Goal: Task Accomplishment & Management: Complete application form

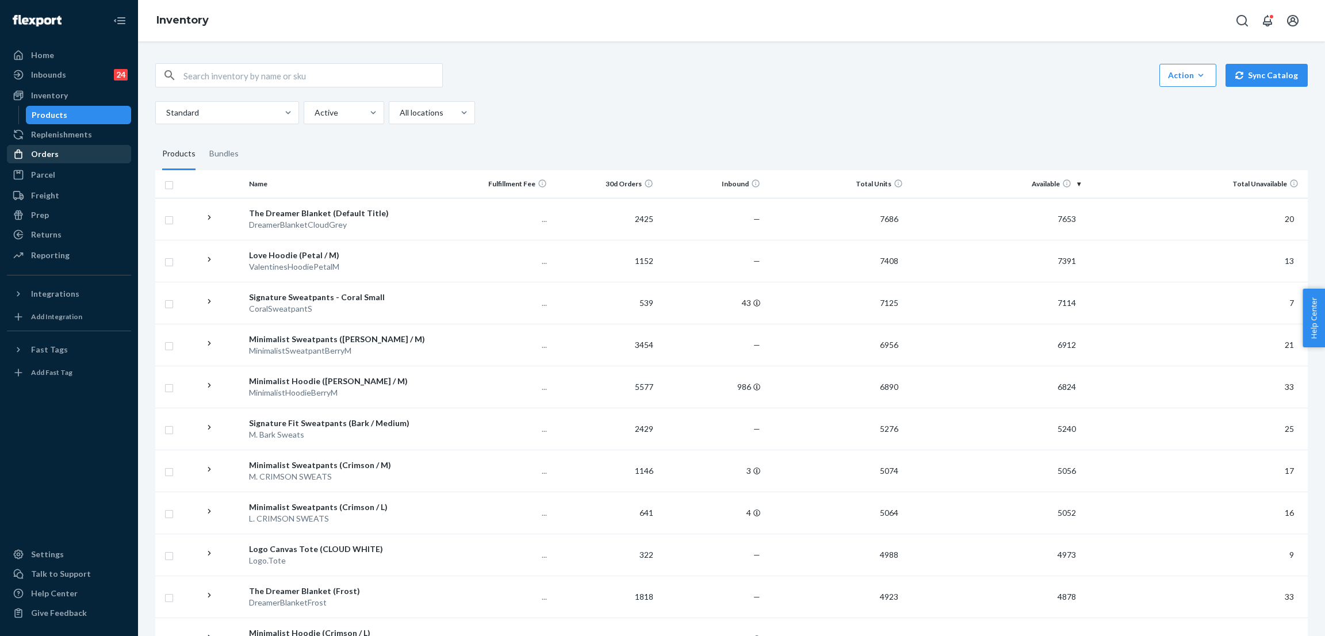
click at [118, 149] on div "Orders" at bounding box center [69, 154] width 122 height 16
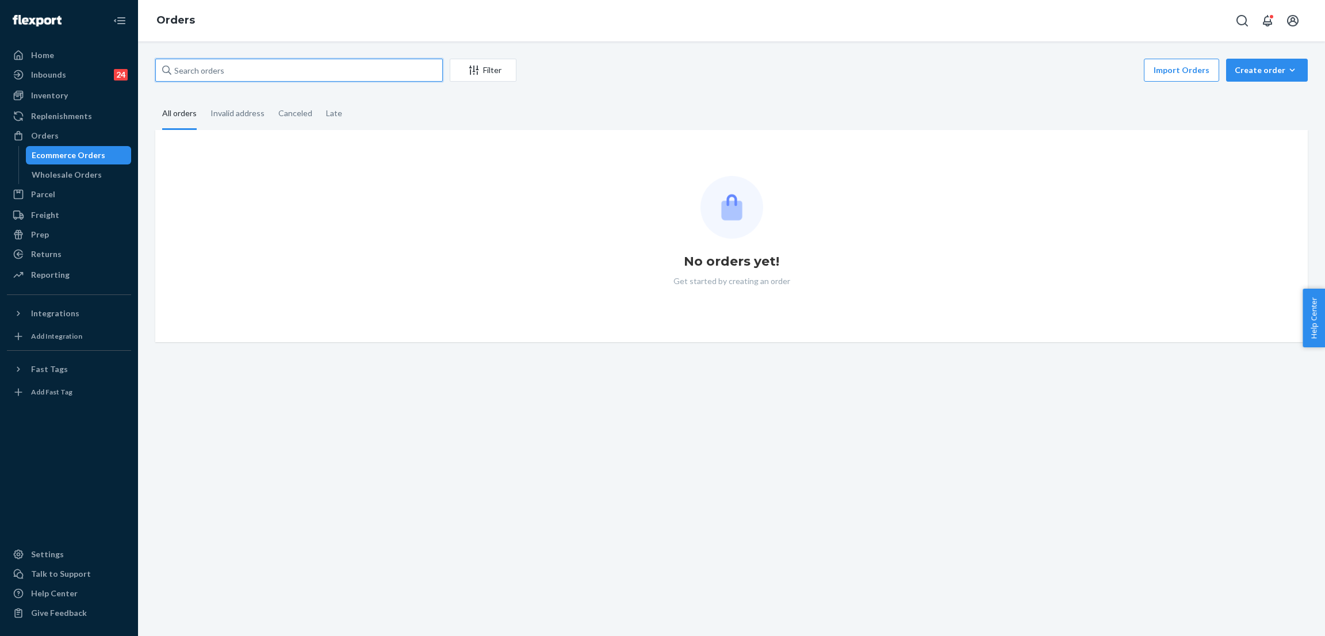
click at [302, 74] on input "text" at bounding box center [298, 70] width 287 height 23
paste input "255207191"
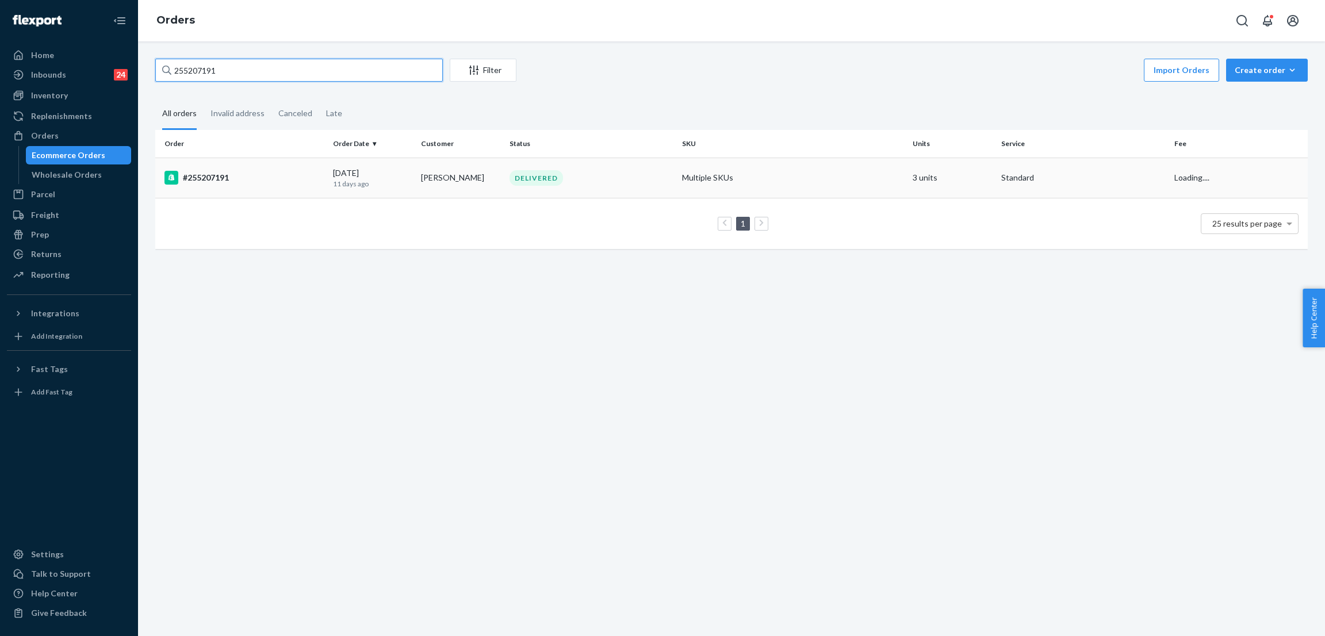
type input "255207191"
click at [762, 159] on td "Multiple SKUs" at bounding box center [792, 178] width 231 height 40
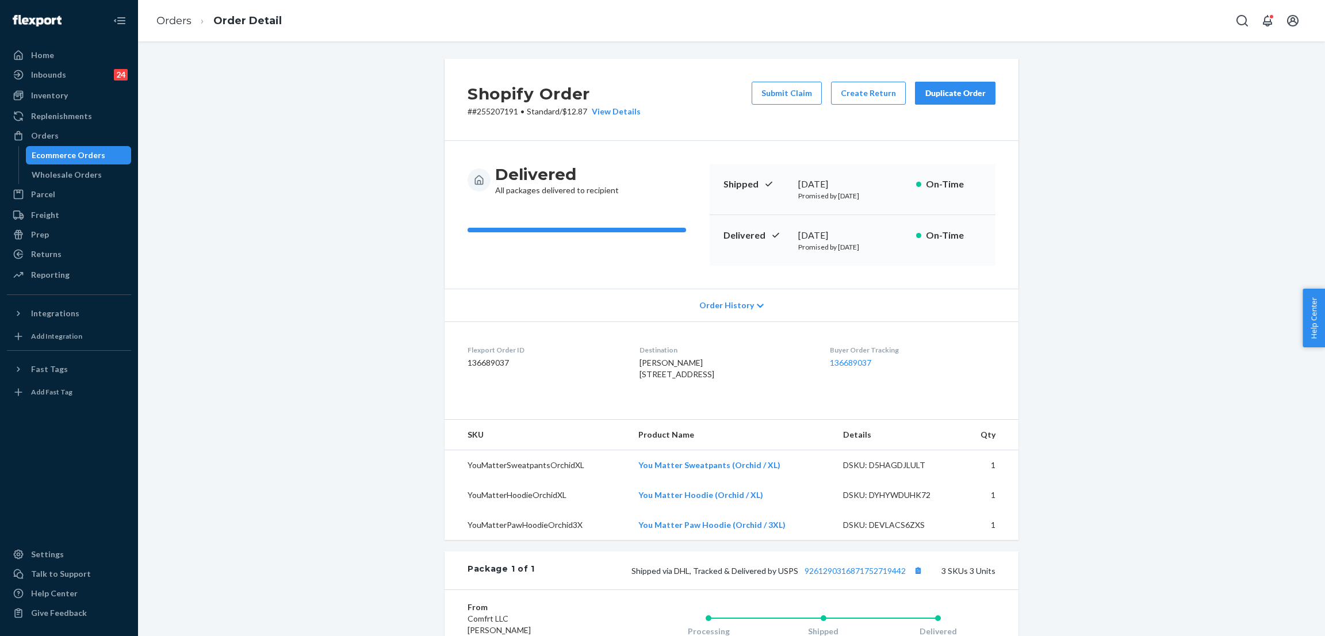
click at [735, 81] on div "Shopify Order # #255207191 • Standard / $12.87 View Details Submit Claim Create…" at bounding box center [731, 100] width 574 height 82
click at [785, 91] on button "Submit Claim" at bounding box center [786, 93] width 70 height 23
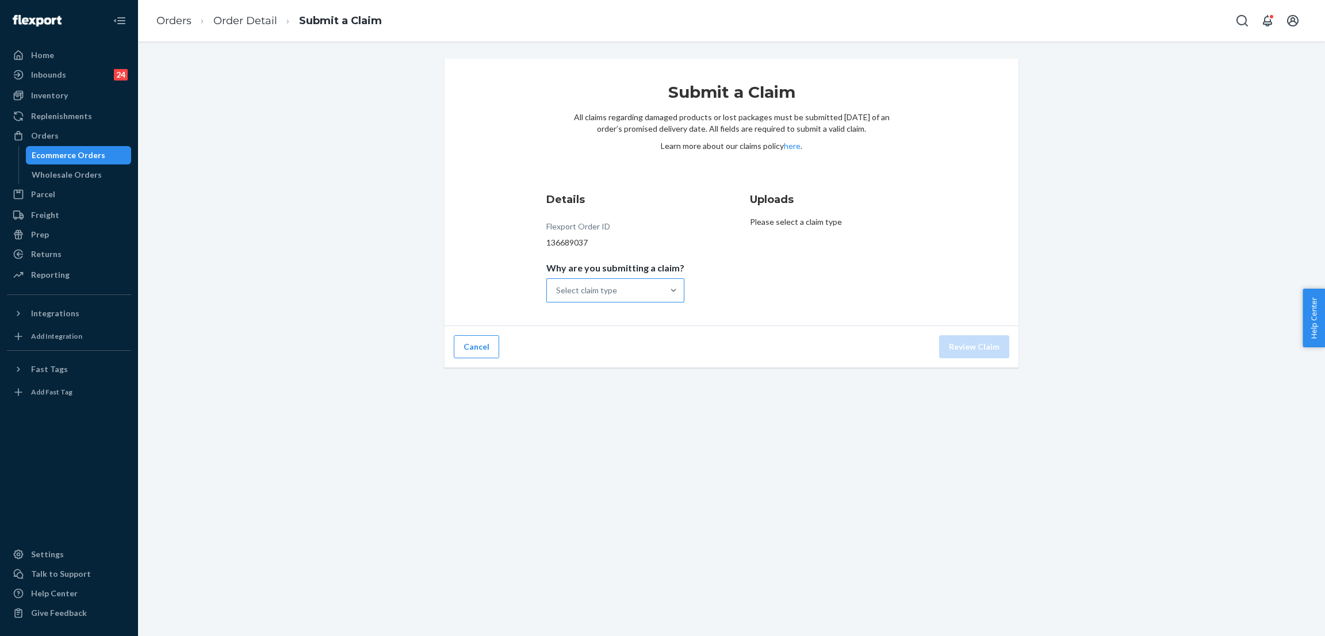
click at [609, 287] on div "Select claim type" at bounding box center [586, 290] width 61 height 11
click at [557, 287] on input "Why are you submitting a claim? Select claim type" at bounding box center [556, 290] width 1 height 11
click at [576, 383] on div "Missing product" at bounding box center [615, 387] width 133 height 23
click at [557, 296] on input "Why are you submitting a claim? option Missing product focused, 4 of 4. 4 resul…" at bounding box center [556, 290] width 1 height 11
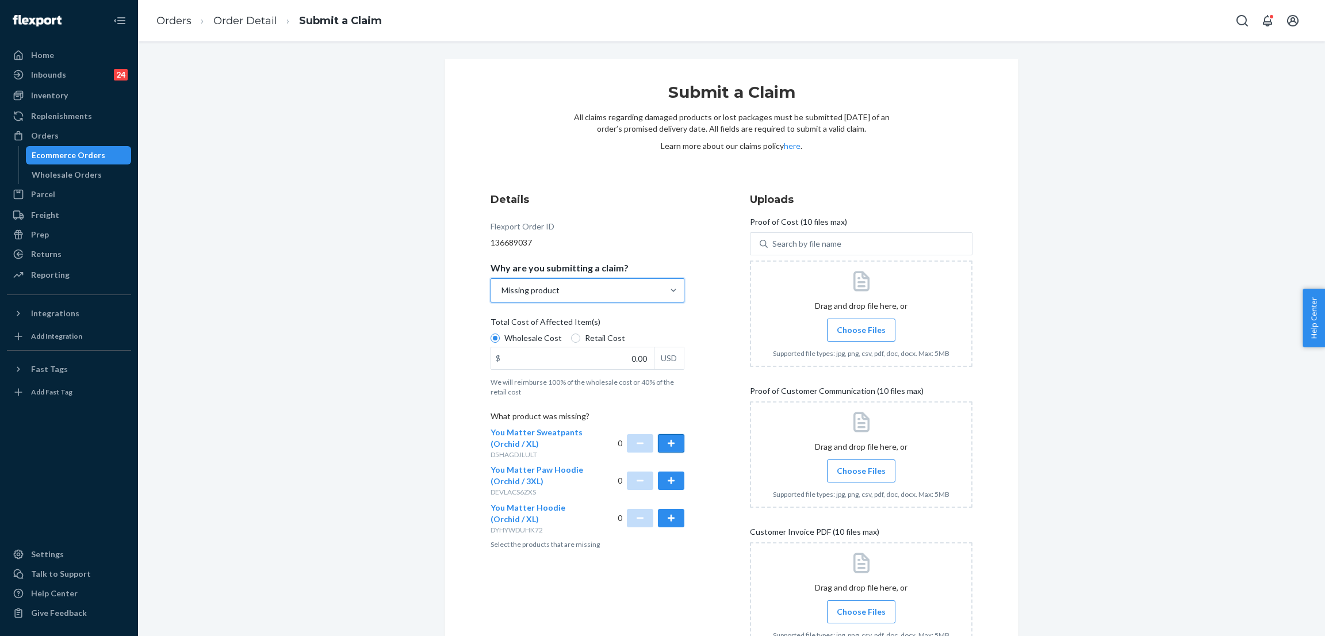
click at [658, 436] on button "button" at bounding box center [671, 443] width 26 height 18
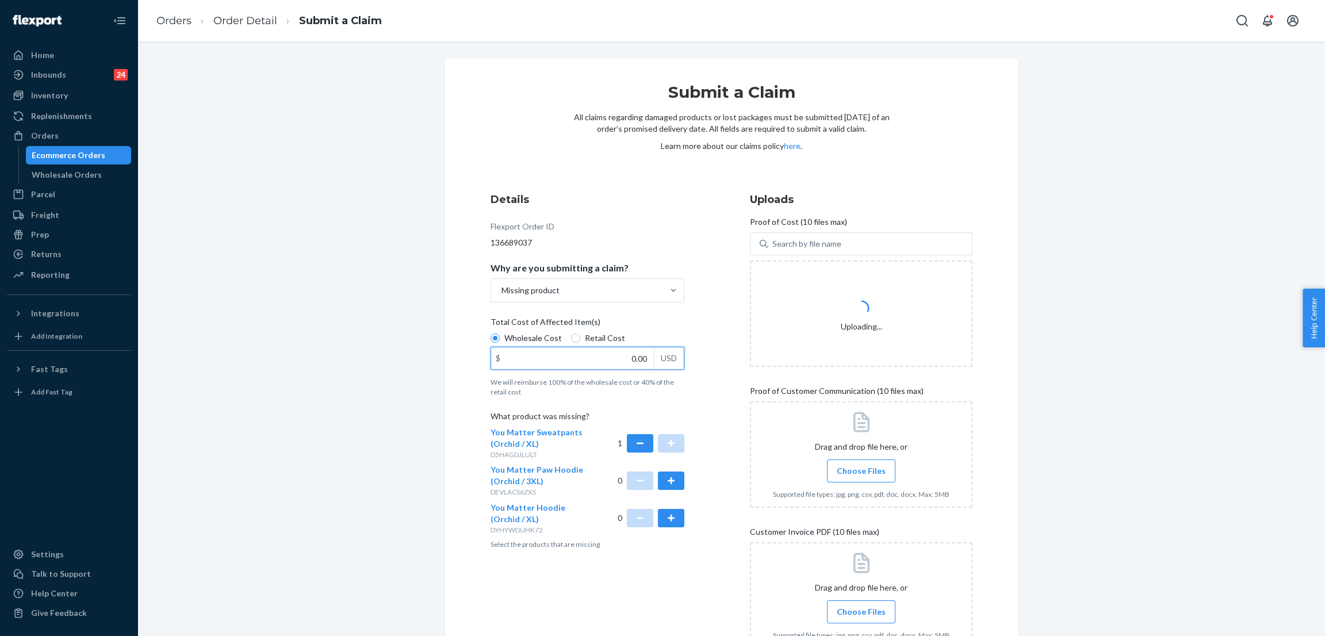
click at [592, 369] on div "$ 0.00 USD" at bounding box center [587, 358] width 194 height 23
click at [592, 369] on input "0.00" at bounding box center [572, 358] width 163 height 22
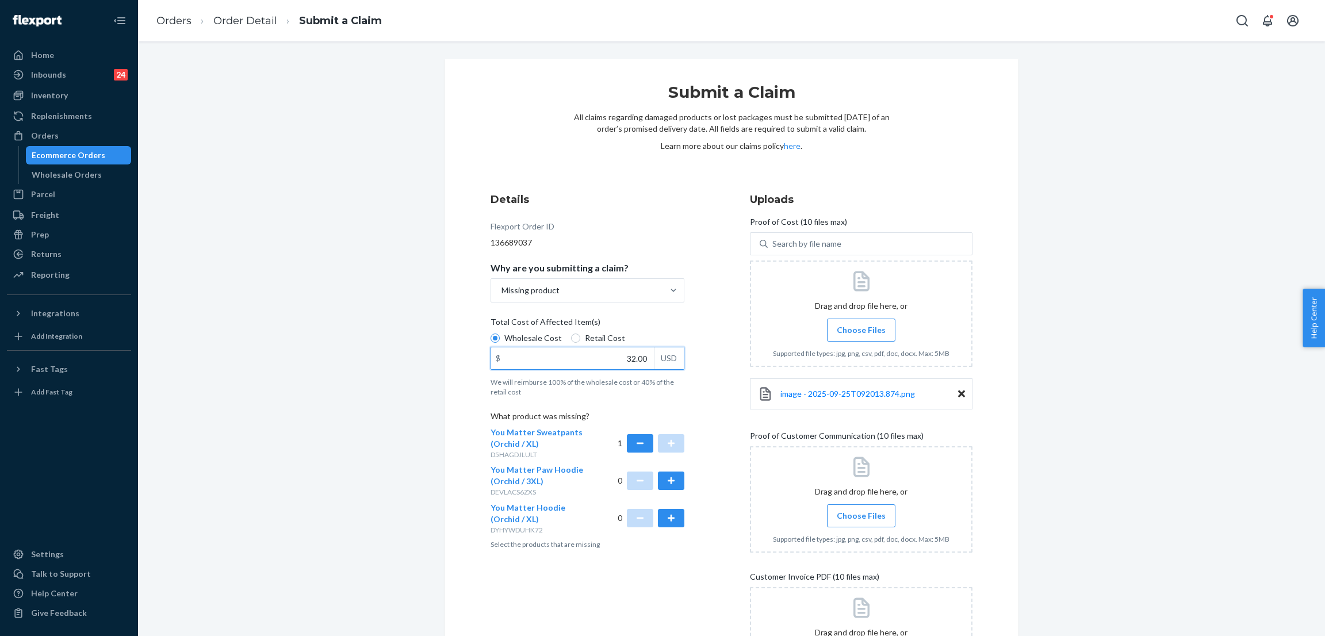
type input "32.00"
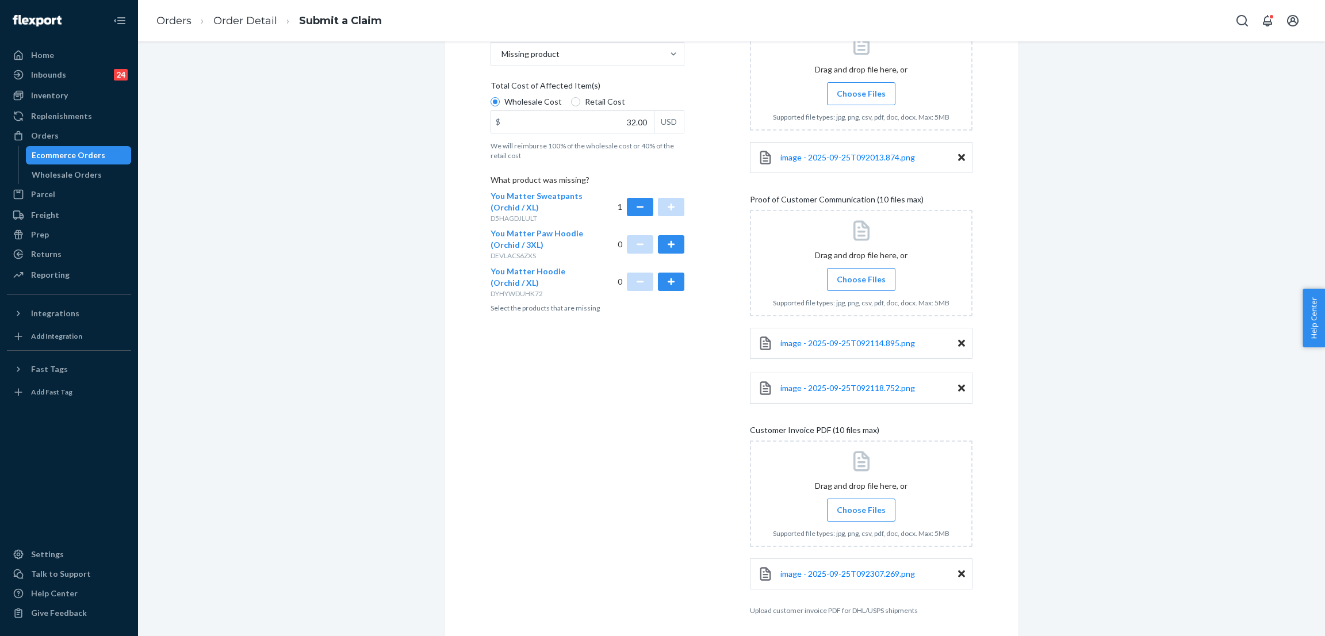
scroll to position [282, 0]
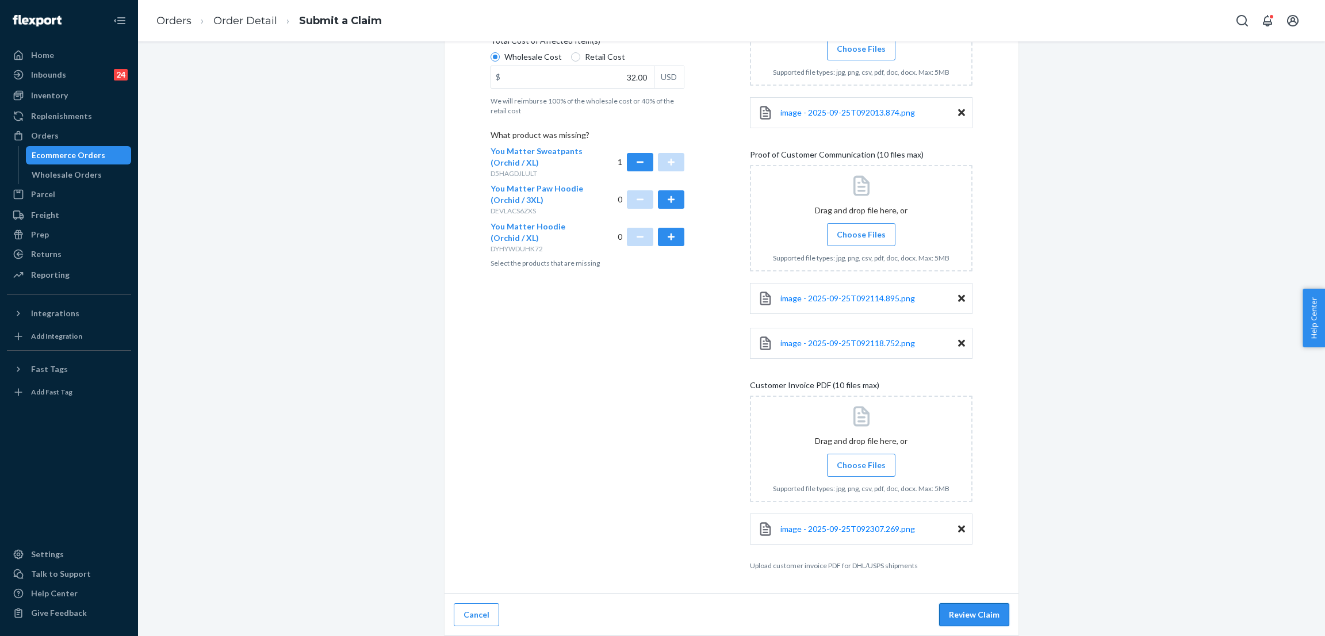
click at [991, 616] on button "Review Claim" at bounding box center [974, 614] width 70 height 23
click at [957, 605] on button "Review Claim" at bounding box center [974, 614] width 70 height 23
click at [953, 622] on button "Review Claim" at bounding box center [974, 614] width 70 height 23
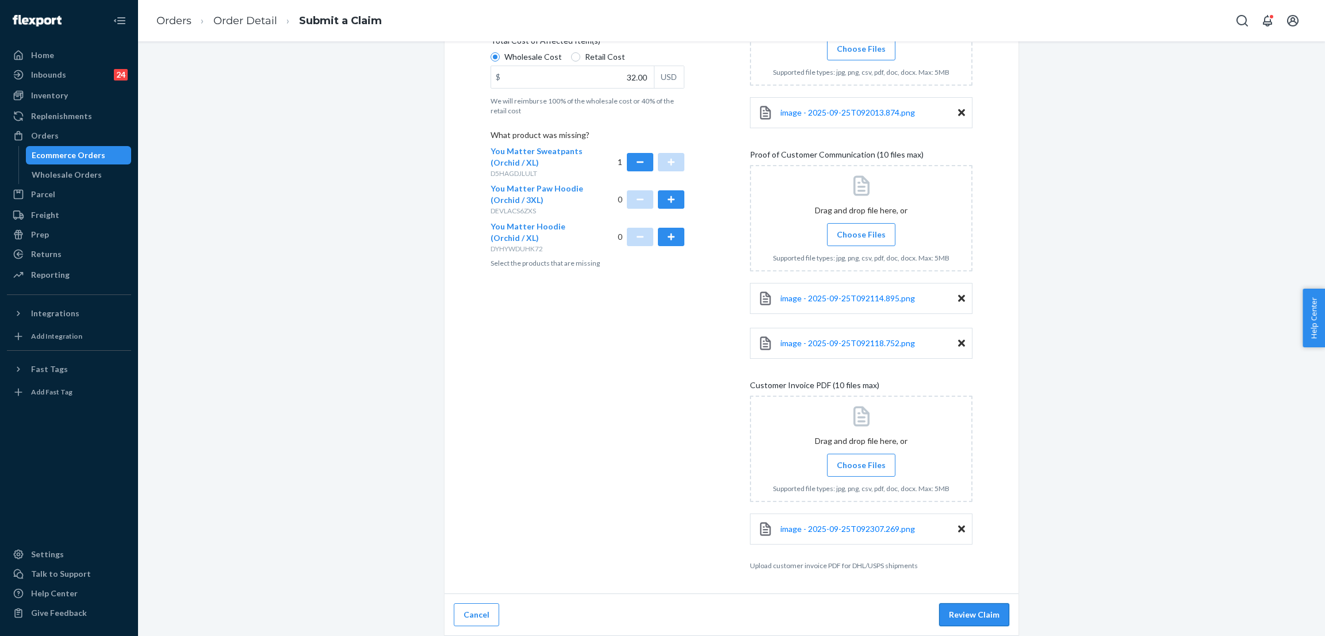
click at [953, 622] on button "Review Claim" at bounding box center [974, 614] width 70 height 23
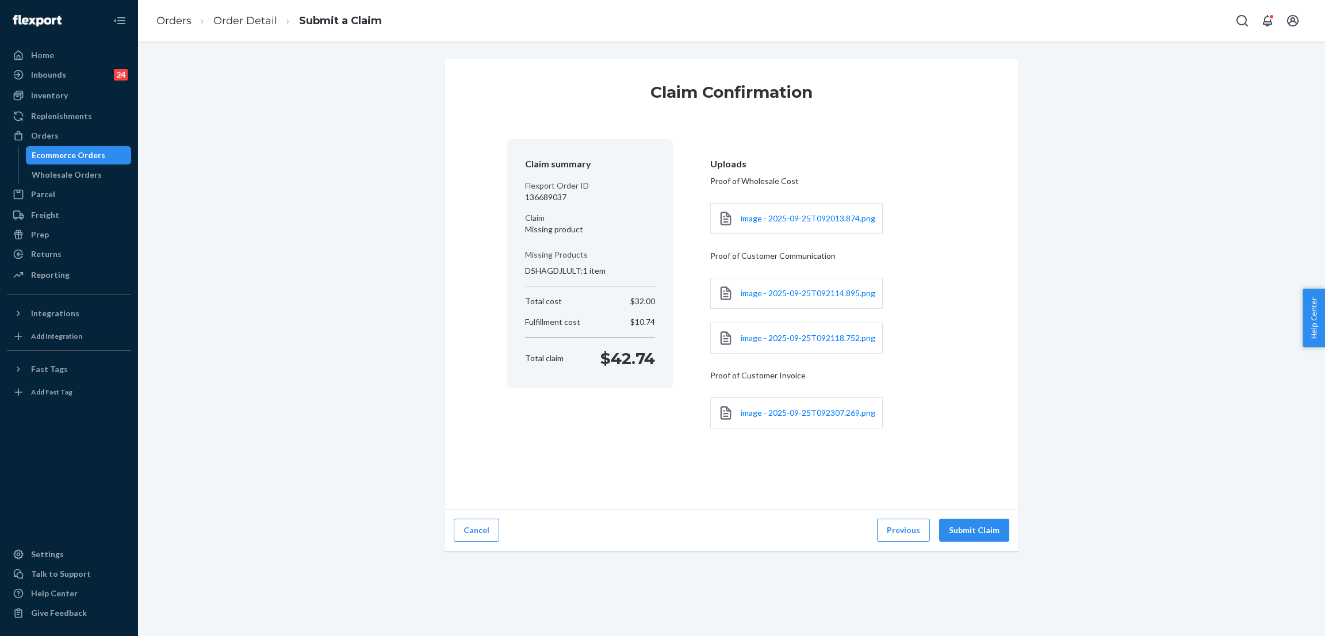
scroll to position [0, 0]
click at [964, 622] on div "Claim Confirmation Claim summary Flexport Order ID 136689037 Claim Missing prod…" at bounding box center [731, 338] width 1187 height 595
click at [985, 524] on button "Submit Claim" at bounding box center [974, 530] width 70 height 23
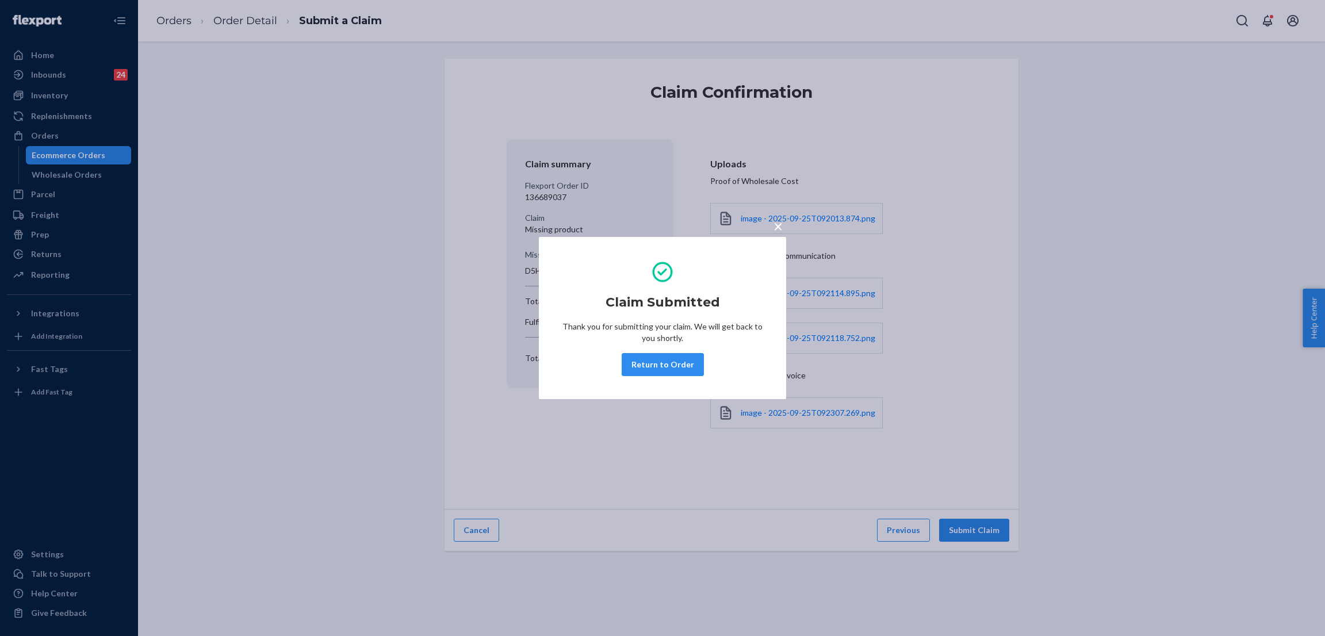
click at [642, 348] on div "Claim Submitted Thank you for submitting your claim. We will get back to you sh…" at bounding box center [662, 317] width 201 height 125
drag, startPoint x: 640, startPoint y: 356, endPoint x: 647, endPoint y: 358, distance: 7.8
click at [647, 358] on button "Return to Order" at bounding box center [663, 364] width 82 height 23
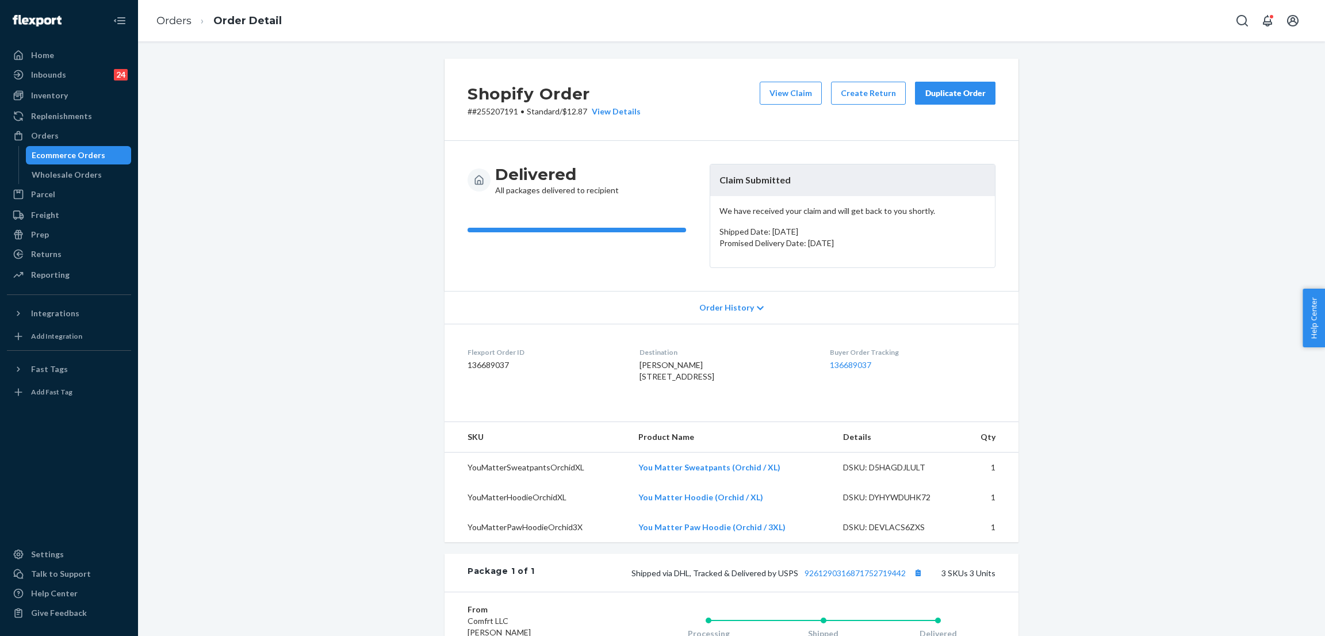
click at [961, 89] on div "Duplicate Order" at bounding box center [955, 92] width 61 height 11
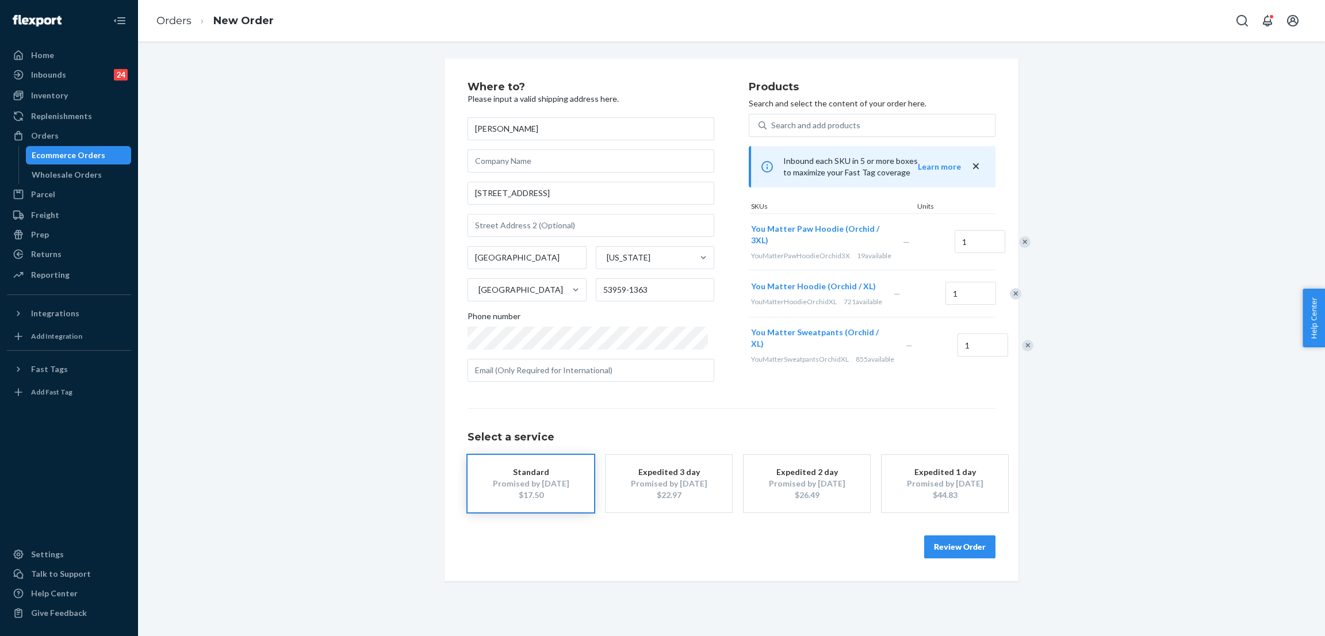
click at [991, 235] on div "Where to? Please input a valid shipping address here. [PERSON_NAME] [STREET_ADD…" at bounding box center [731, 320] width 574 height 523
click at [1019, 248] on div "Remove Item" at bounding box center [1024, 241] width 11 height 11
click at [1010, 243] on div "Remove Item" at bounding box center [1015, 237] width 11 height 11
click at [596, 196] on input "[STREET_ADDRESS]" at bounding box center [590, 193] width 247 height 23
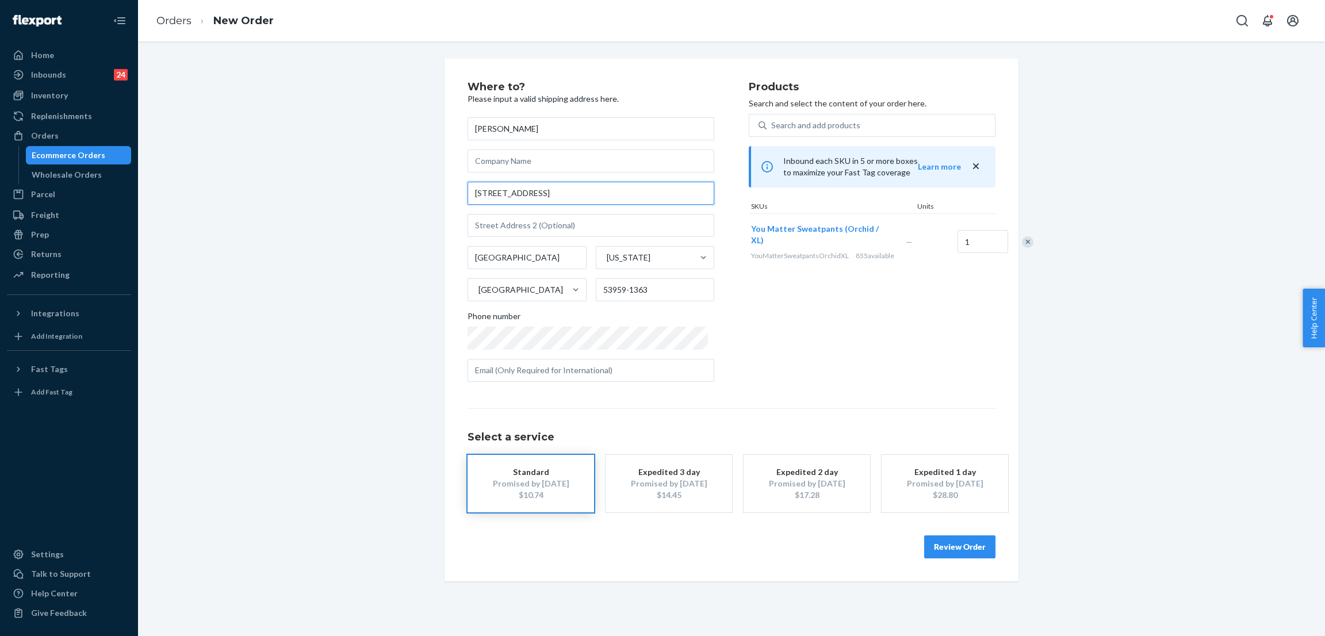
click at [596, 196] on input "[STREET_ADDRESS]" at bounding box center [590, 193] width 247 height 23
paste input "[GEOGRAPHIC_DATA]"
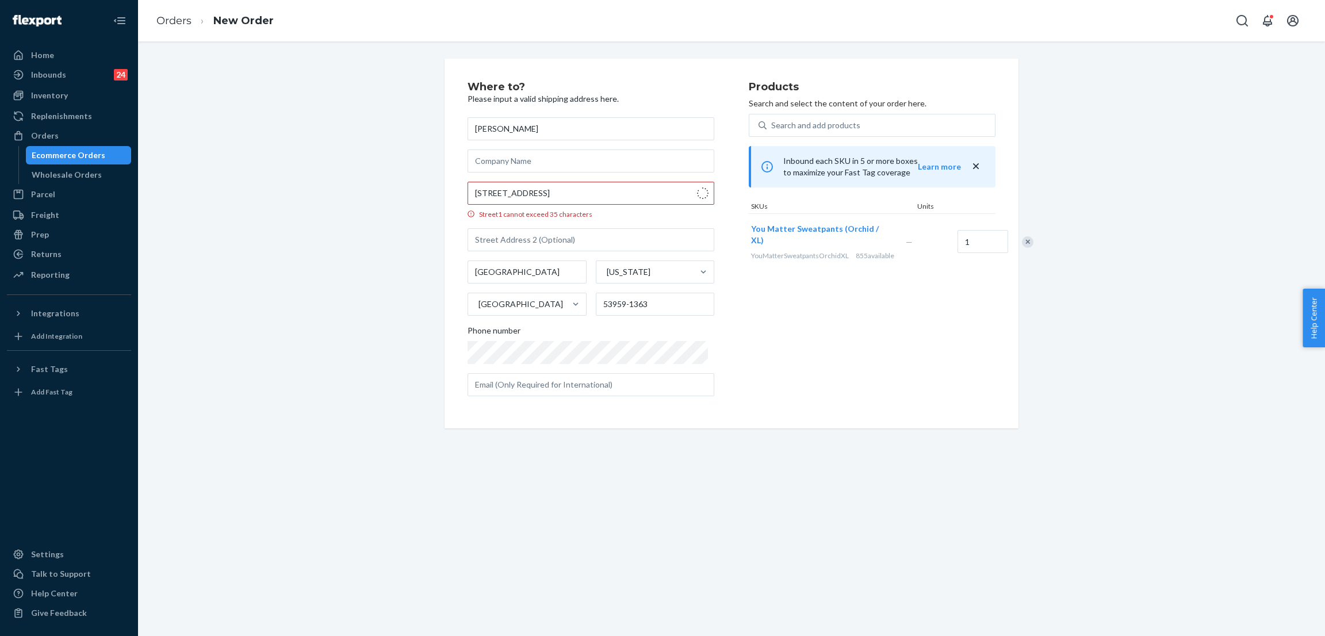
type input "[STREET_ADDRESS]"
type input "[GEOGRAPHIC_DATA]"
type input "53959"
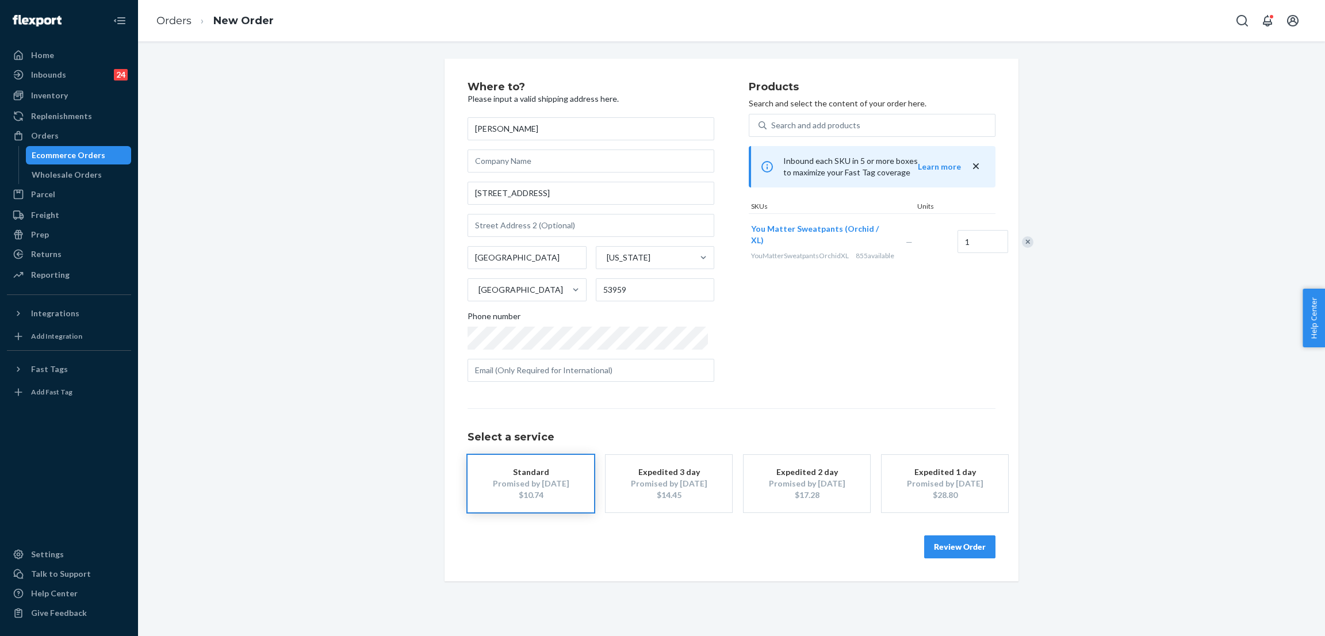
click at [258, 293] on div "Where to? Please input a valid shipping address here. [PERSON_NAME] [STREET_ADD…" at bounding box center [732, 320] width 1170 height 523
click at [990, 543] on div "Where to? Please input a valid shipping address here. [PERSON_NAME] [STREET_ADD…" at bounding box center [731, 320] width 574 height 523
drag, startPoint x: 984, startPoint y: 543, endPoint x: 975, endPoint y: 545, distance: 8.8
click at [980, 543] on button "Review Order" at bounding box center [959, 546] width 71 height 23
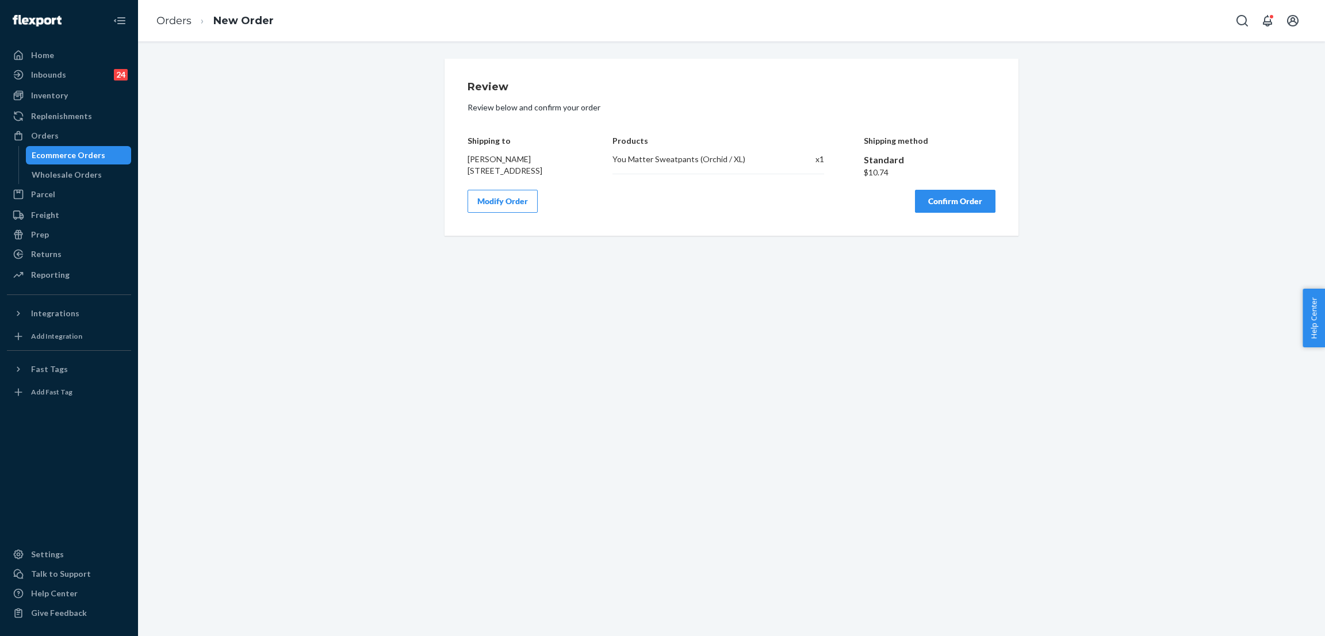
click at [940, 191] on div "Review Review below and confirm your order Shipping to [PERSON_NAME] [STREET_AD…" at bounding box center [731, 147] width 528 height 131
click at [943, 213] on button "Confirm Order" at bounding box center [955, 201] width 80 height 23
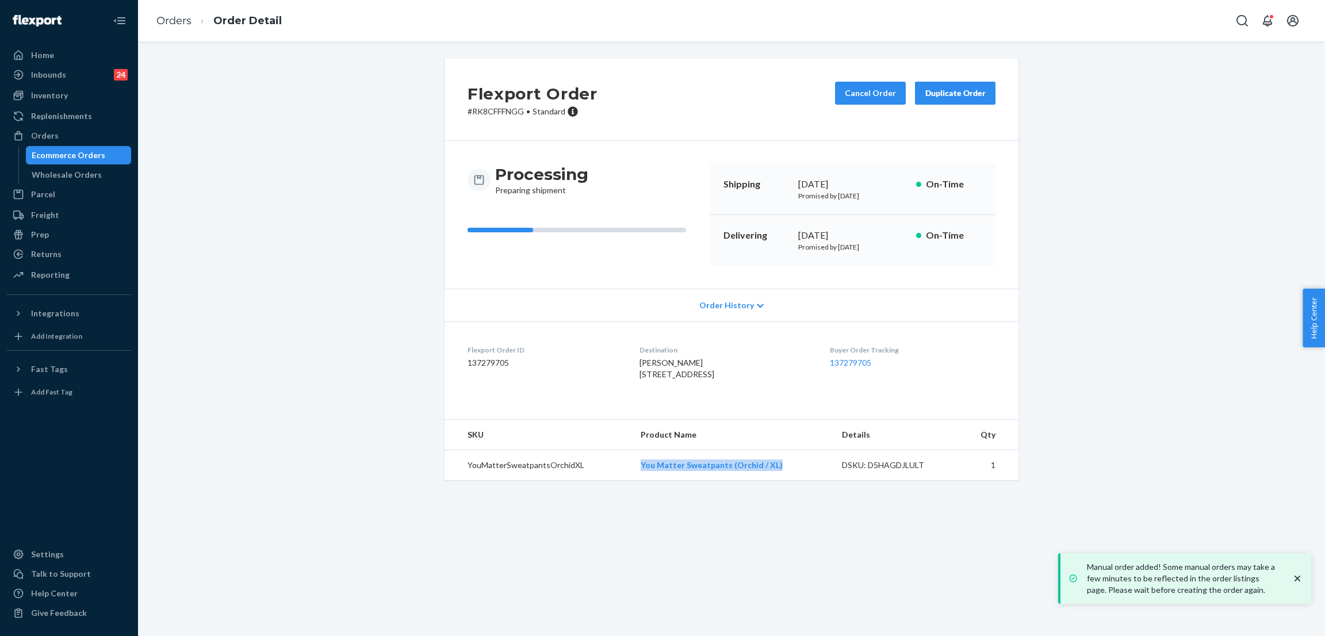
drag, startPoint x: 797, startPoint y: 490, endPoint x: 614, endPoint y: 486, distance: 184.0
click at [614, 481] on tr "YouMatterSweatpantsOrchidXL You Matter Sweatpants (Orchid / XL) DSKU: D5HAGDJLU…" at bounding box center [731, 465] width 574 height 30
copy tr "You Matter Sweatpants (Orchid / XL)"
